Goal: Task Accomplishment & Management: Use online tool/utility

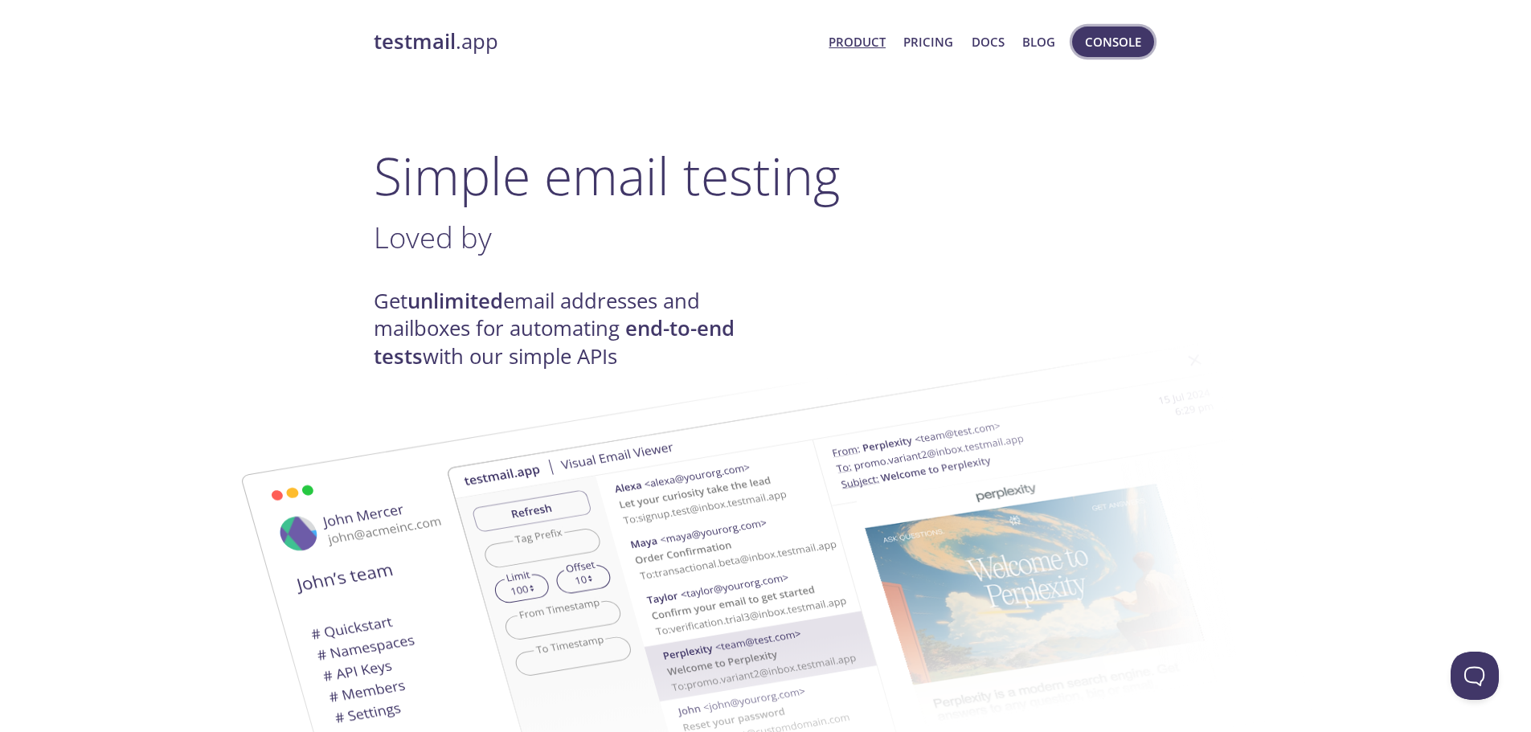
click at [1128, 35] on span "Console" at bounding box center [1113, 41] width 56 height 21
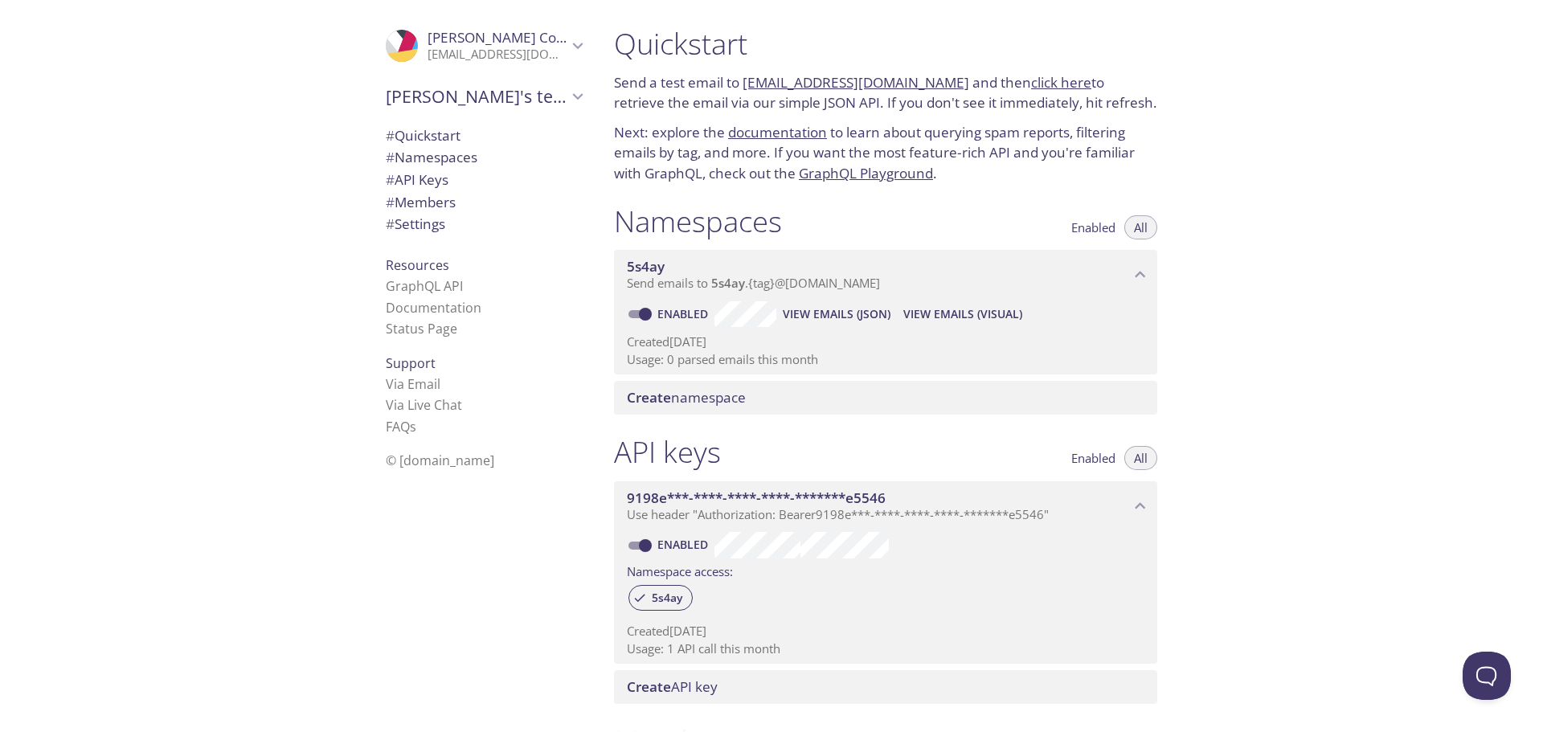
click at [708, 400] on span "Create namespace" at bounding box center [686, 397] width 119 height 18
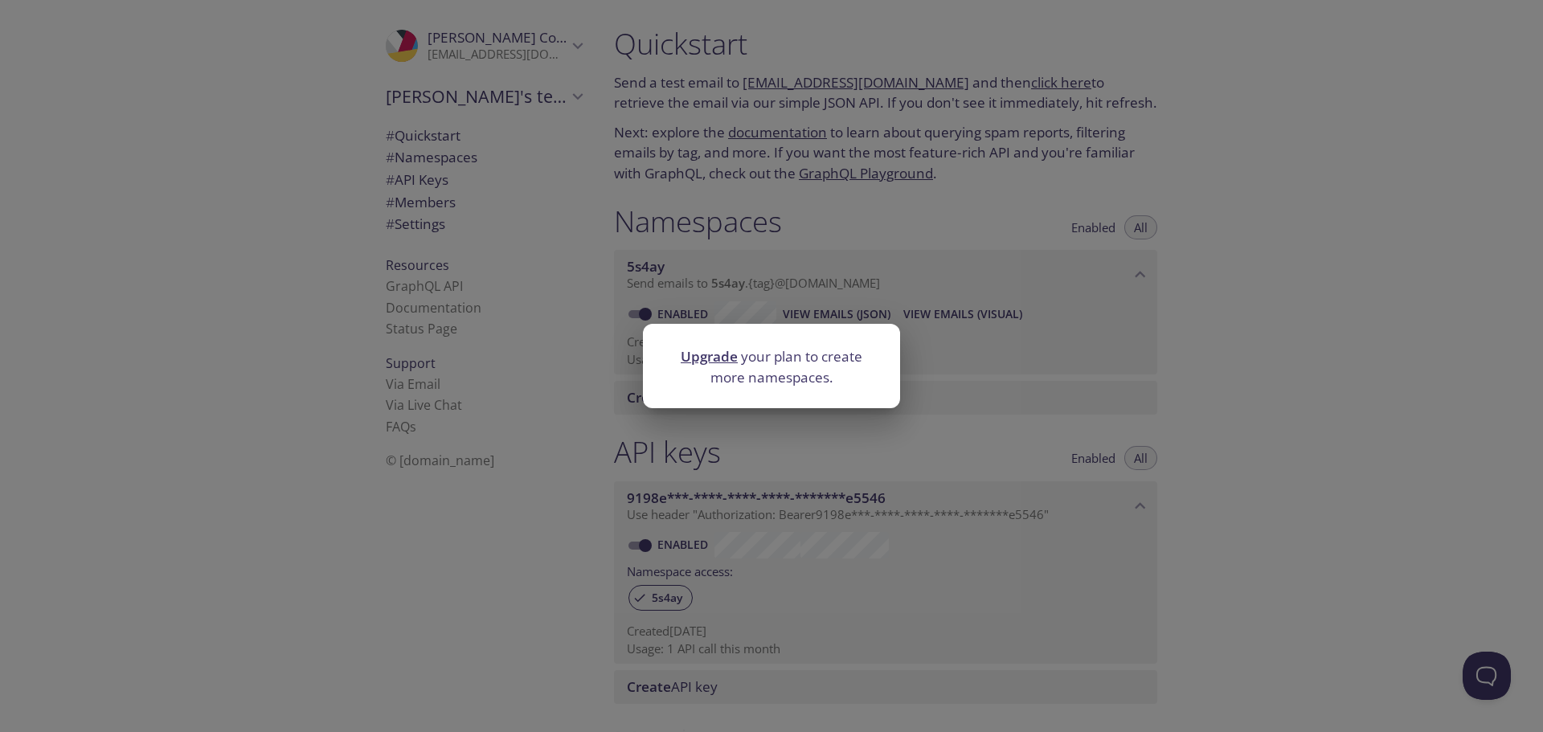
click at [757, 294] on div "Upgrade your plan to create more namespaces." at bounding box center [771, 366] width 1543 height 732
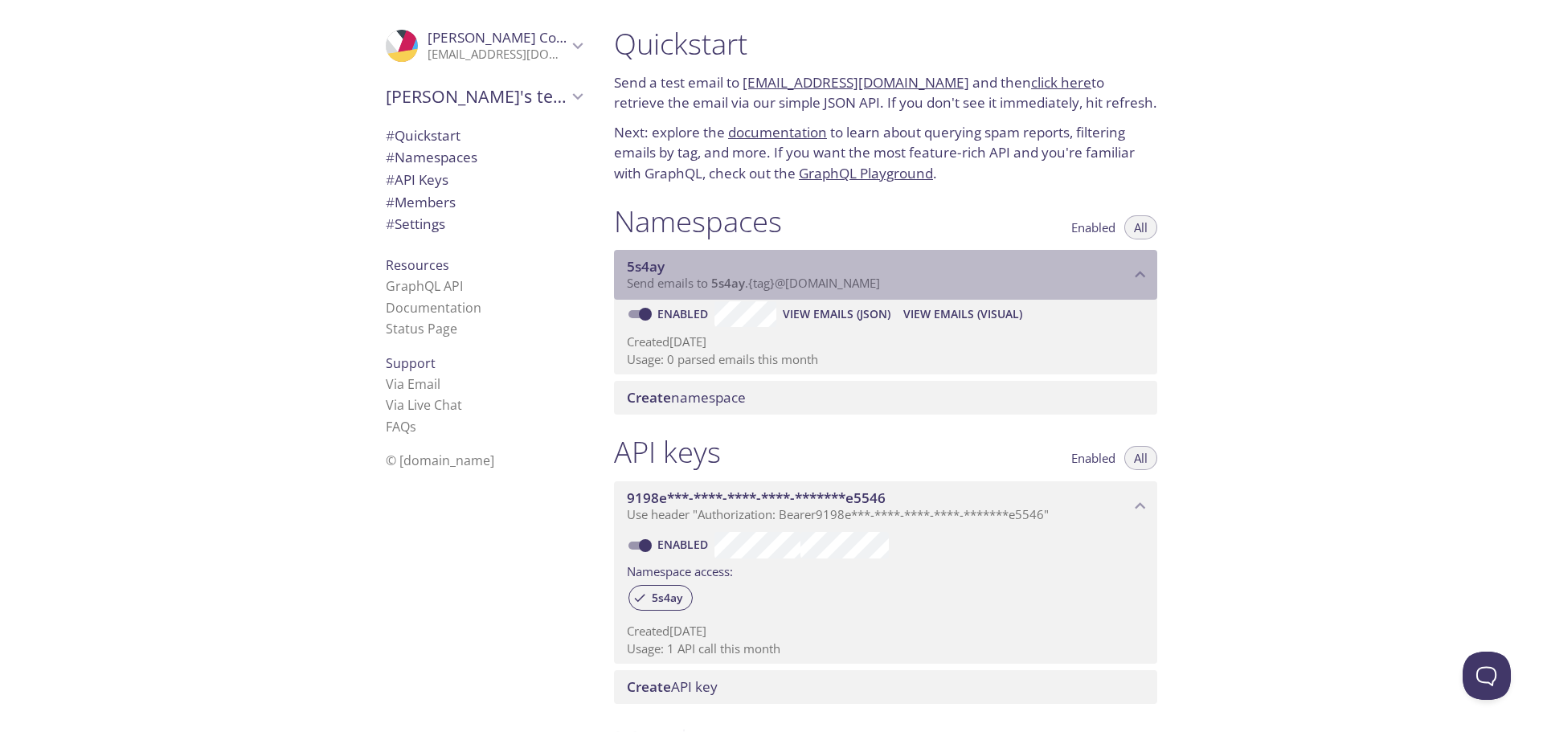
click at [873, 287] on span "Send emails to 5s4ay . {tag} @[DOMAIN_NAME]" at bounding box center [753, 283] width 253 height 16
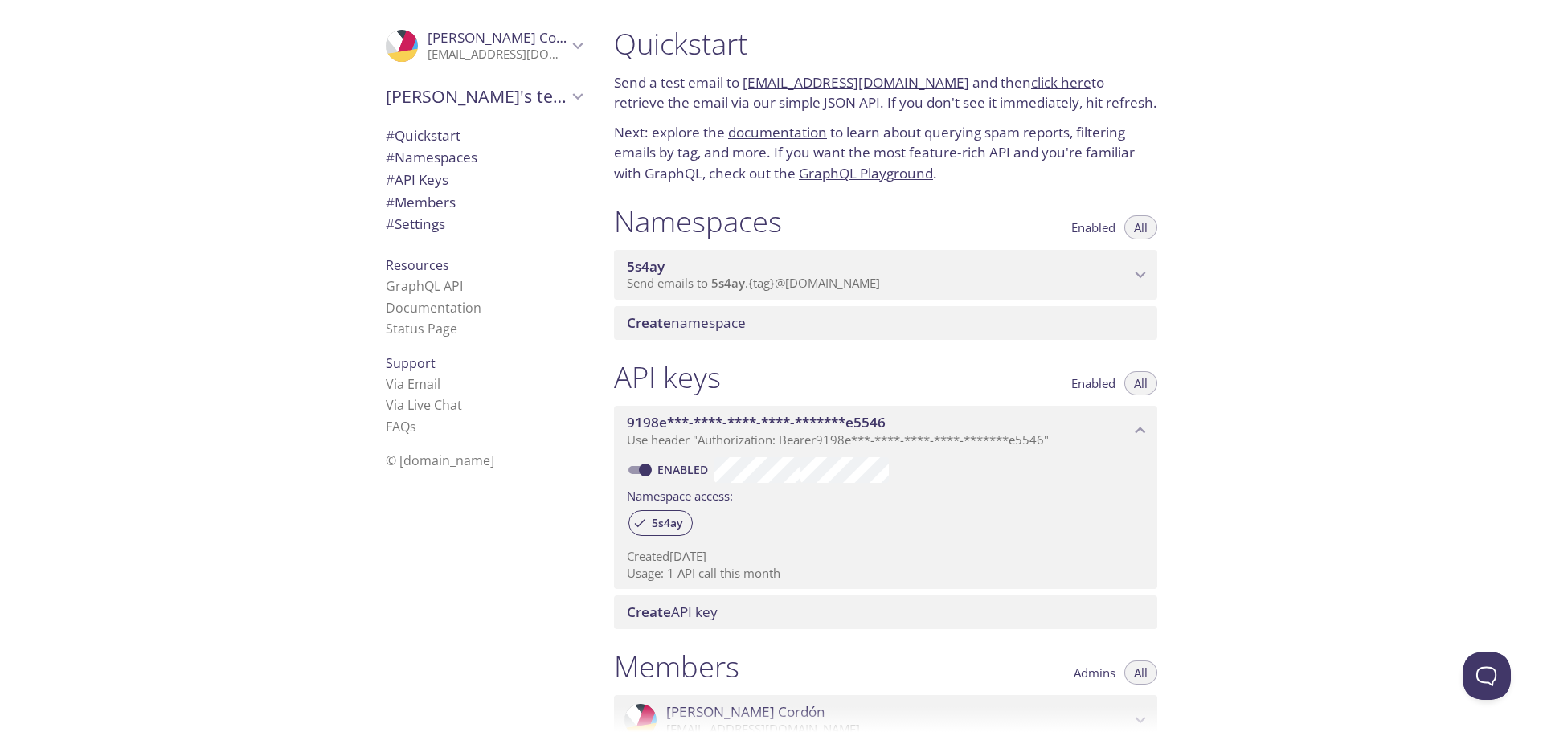
click at [873, 287] on span "Send emails to 5s4ay . {tag} @[DOMAIN_NAME]" at bounding box center [753, 283] width 253 height 16
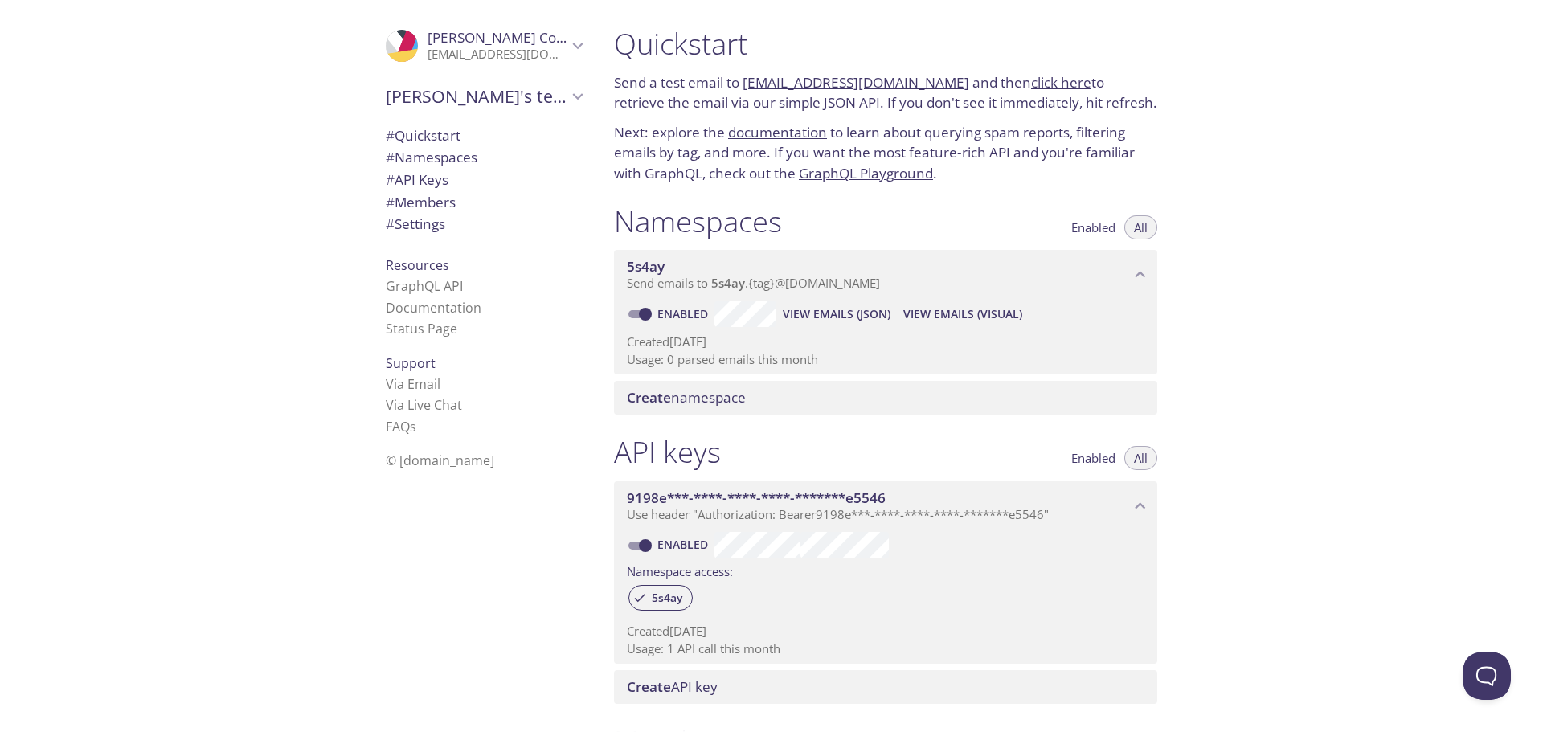
click at [983, 316] on span "View Emails (Visual)" at bounding box center [962, 314] width 119 height 19
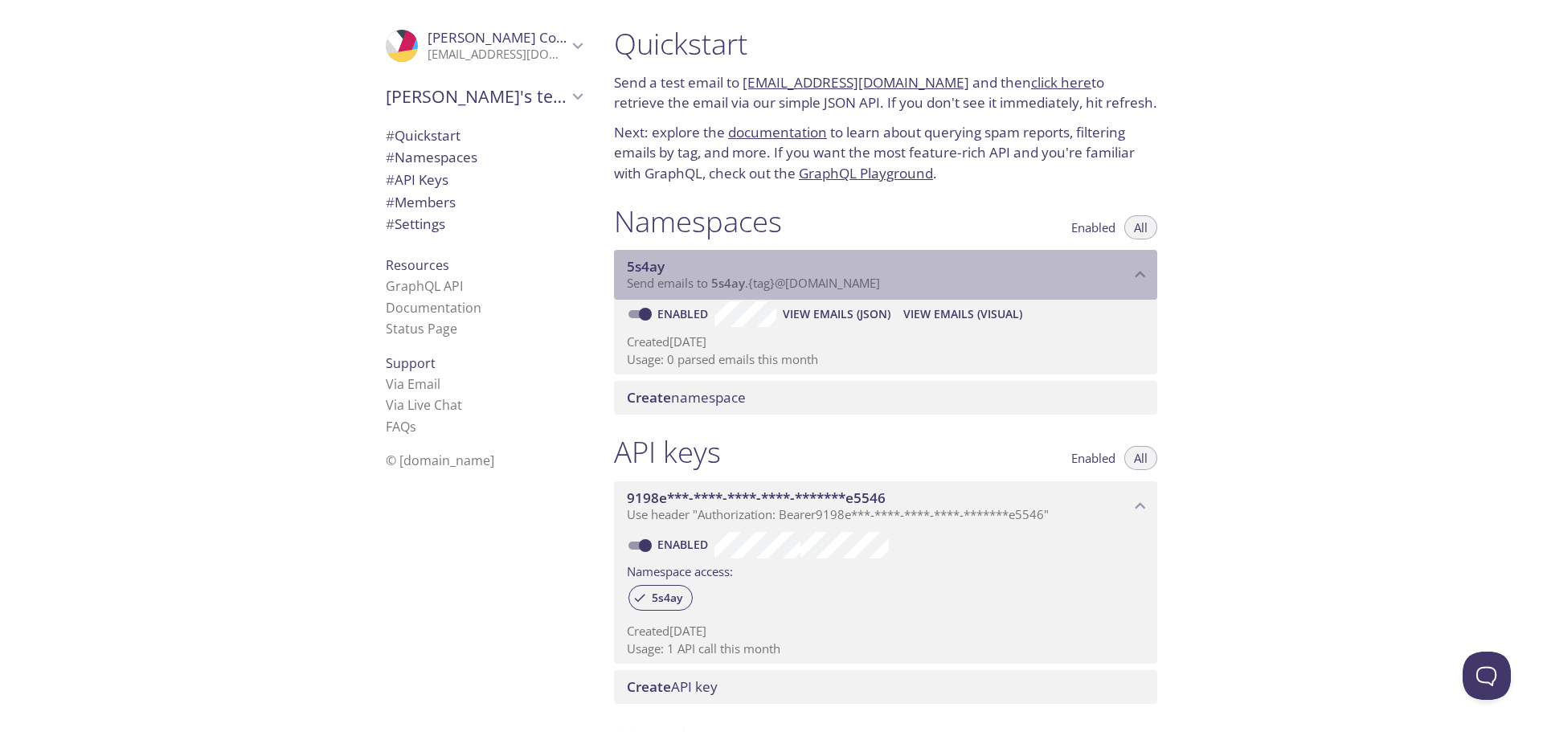
click at [851, 282] on span "Send emails to 5s4ay . {tag} @[DOMAIN_NAME]" at bounding box center [753, 283] width 253 height 16
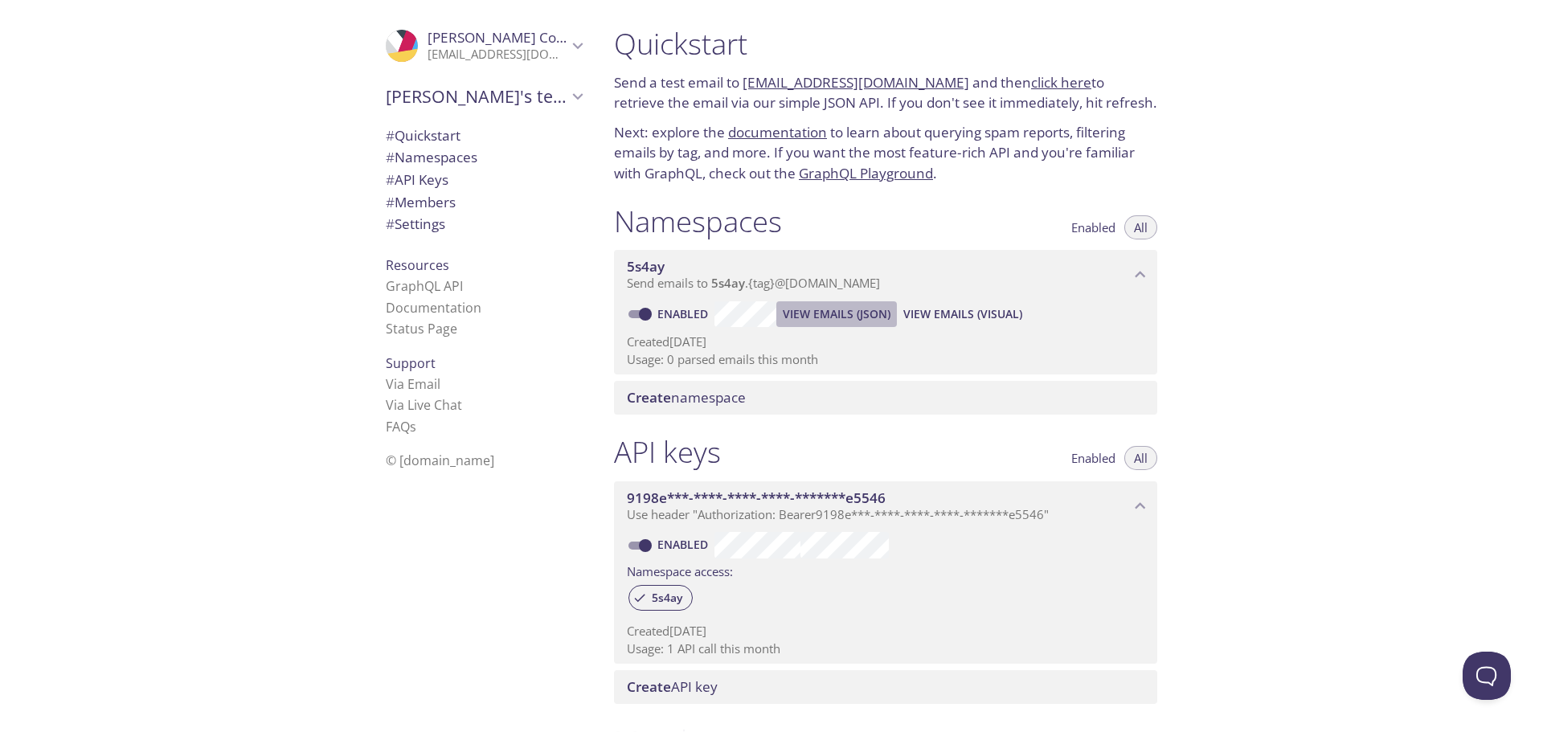
click at [835, 314] on span "View Emails (JSON)" at bounding box center [837, 314] width 108 height 19
click at [645, 282] on span "Send emails to 5s4ay . {tag} @[DOMAIN_NAME]" at bounding box center [753, 283] width 253 height 16
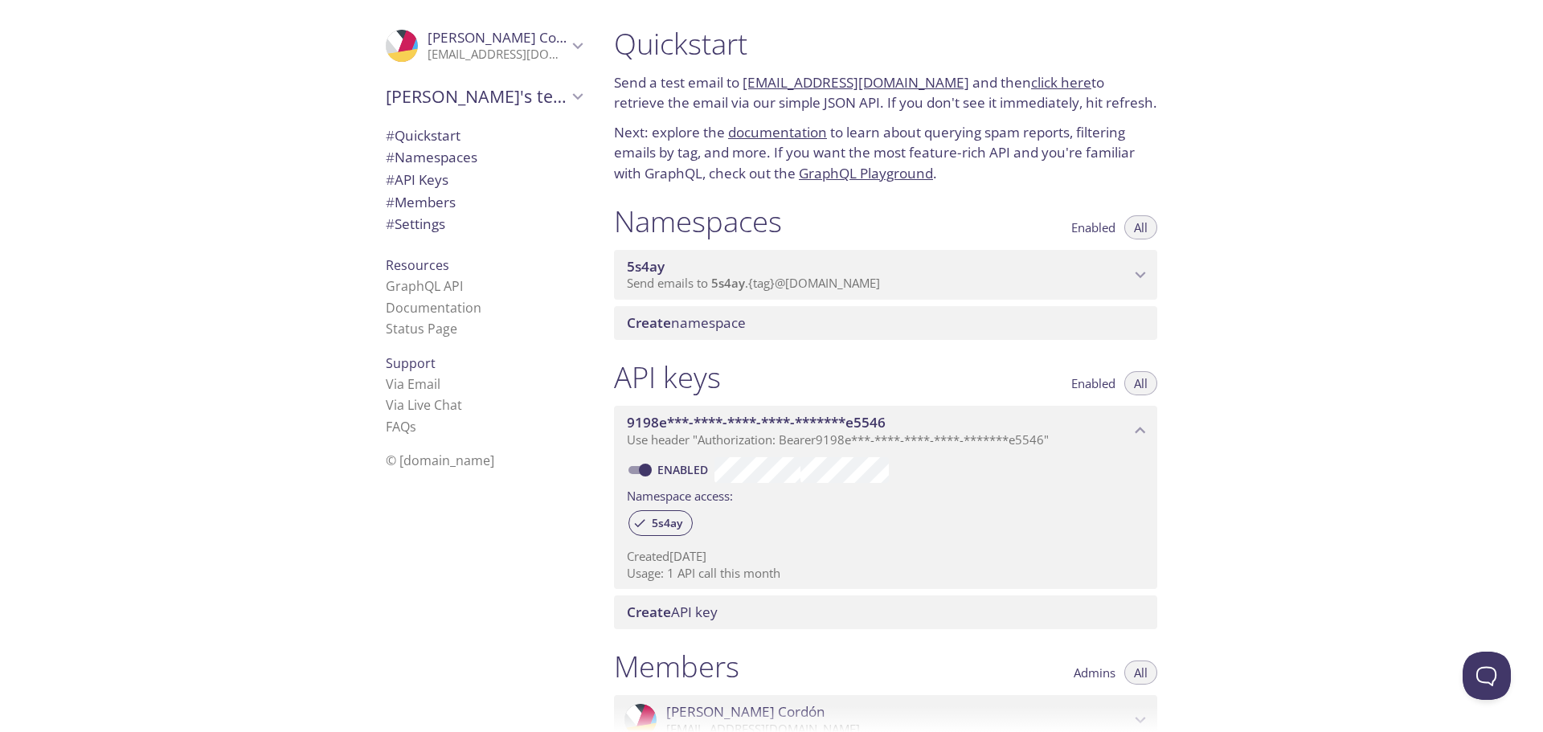
click at [645, 282] on span "Send emails to 5s4ay . {tag} @[DOMAIN_NAME]" at bounding box center [753, 283] width 253 height 16
